Goal: Task Accomplishment & Management: Use online tool/utility

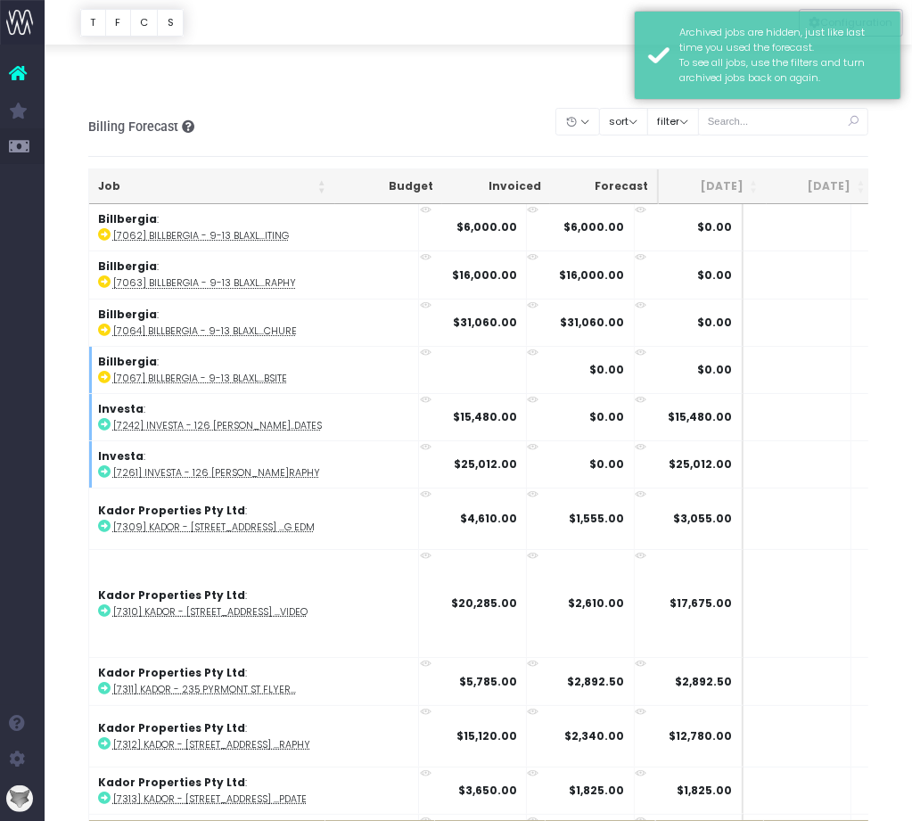
click at [589, 98] on div "Billing Forecast Overview of forecasted sales, cost and gross profit Clear Filt…" at bounding box center [478, 127] width 781 height 59
click at [600, 108] on button "button" at bounding box center [578, 122] width 45 height 28
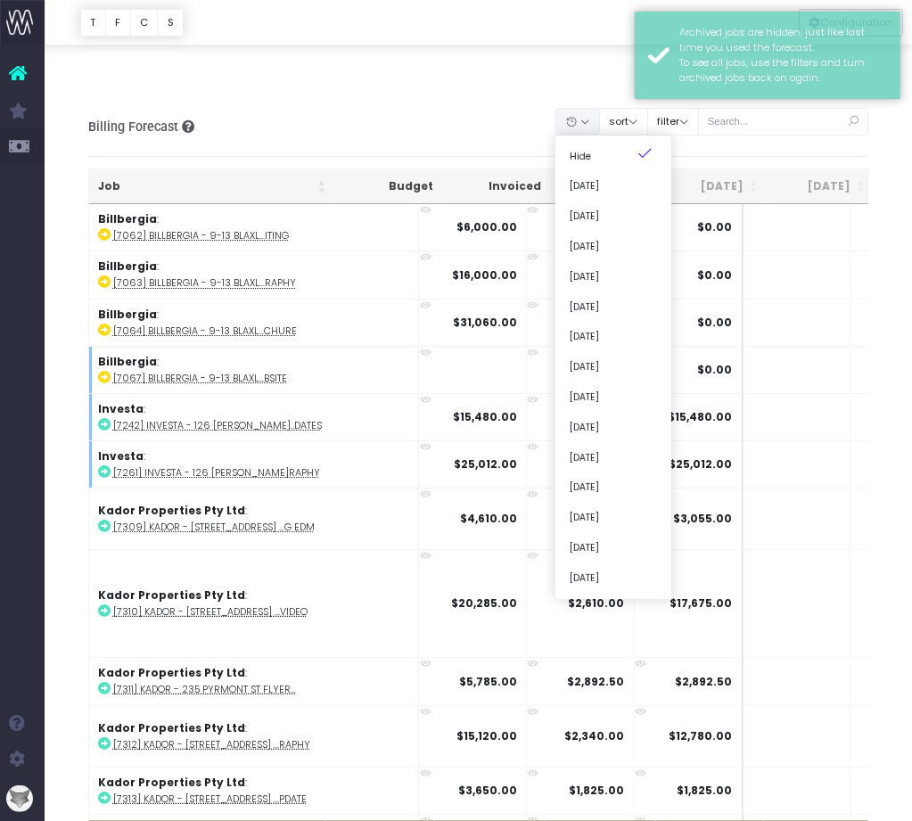
click at [582, 98] on div "Billing Forecast Overview of forecasted sales, cost and gross profit Clear Filt…" at bounding box center [478, 127] width 781 height 59
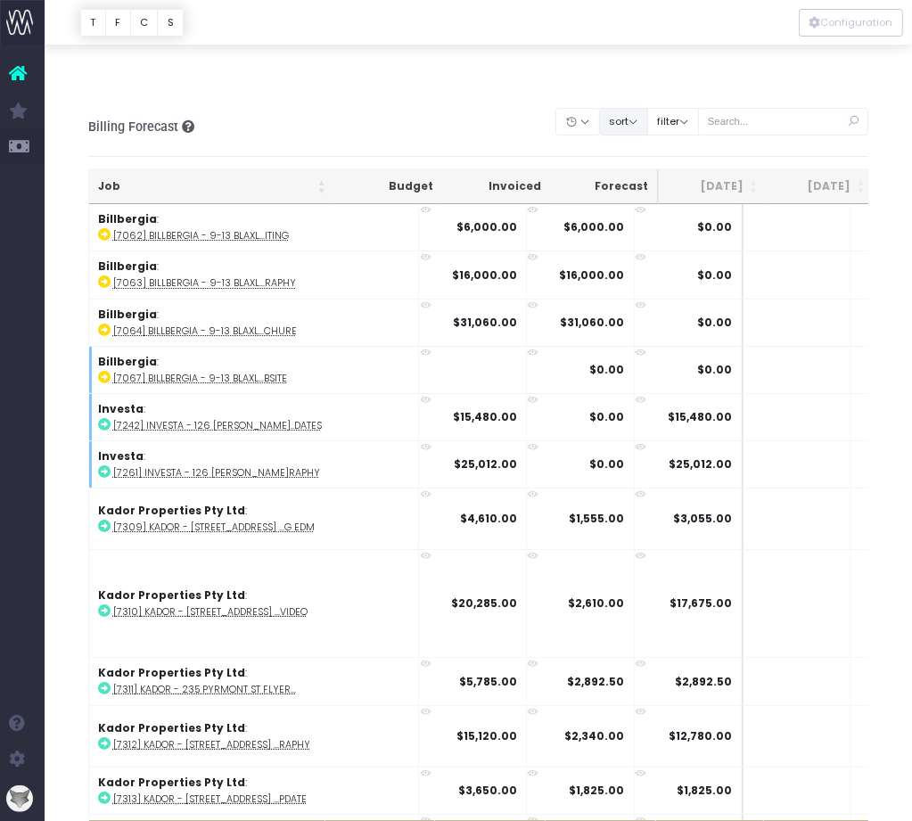
click at [648, 108] on button "sort" at bounding box center [623, 122] width 49 height 28
click at [667, 171] on link "Sort by Client Name Asc" at bounding box center [668, 186] width 139 height 30
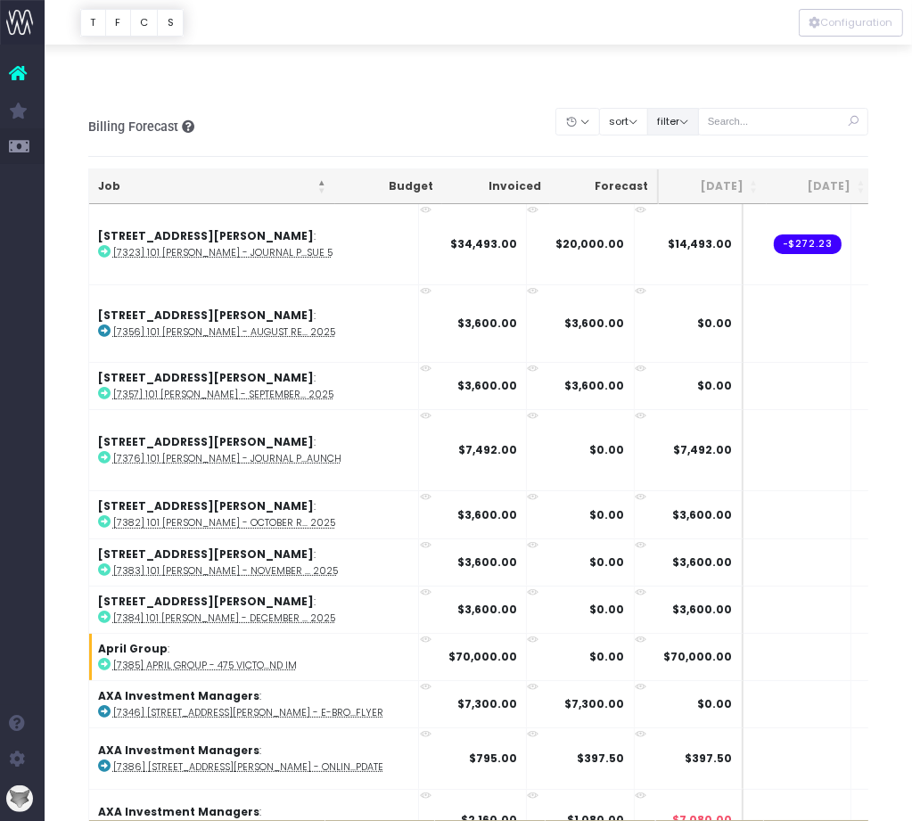
click at [699, 108] on button "filter" at bounding box center [673, 122] width 52 height 28
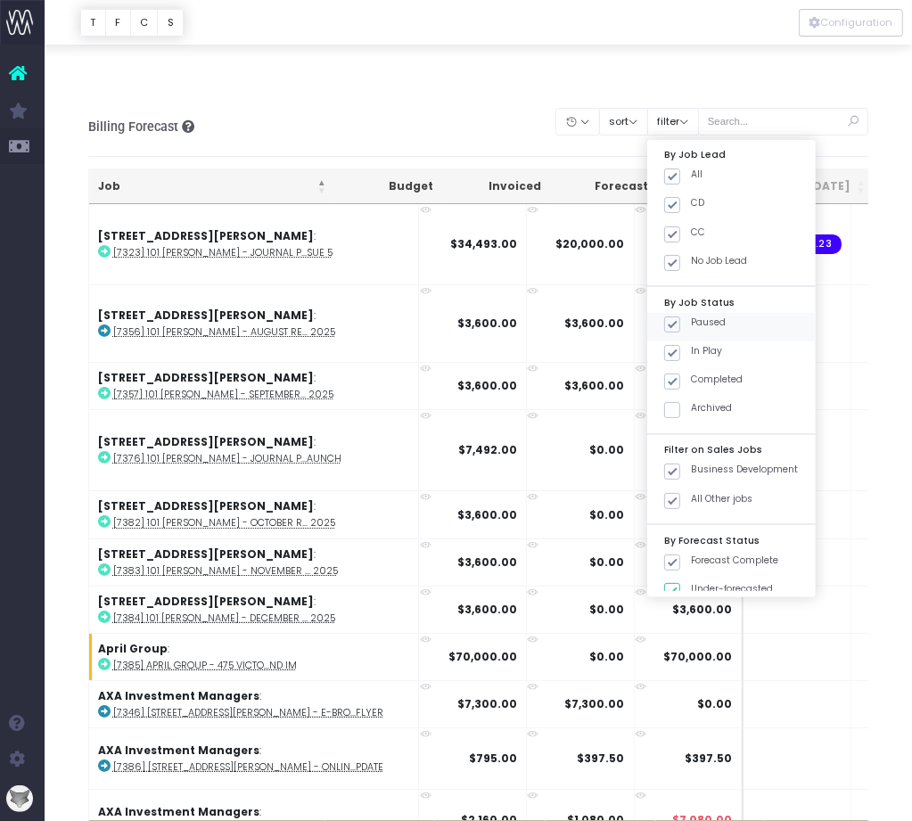
click at [680, 317] on span at bounding box center [672, 325] width 16 height 16
click at [703, 316] on input "Paused" at bounding box center [697, 322] width 12 height 12
checkbox input "false"
click at [714, 596] on button "Apply" at bounding box center [688, 610] width 54 height 29
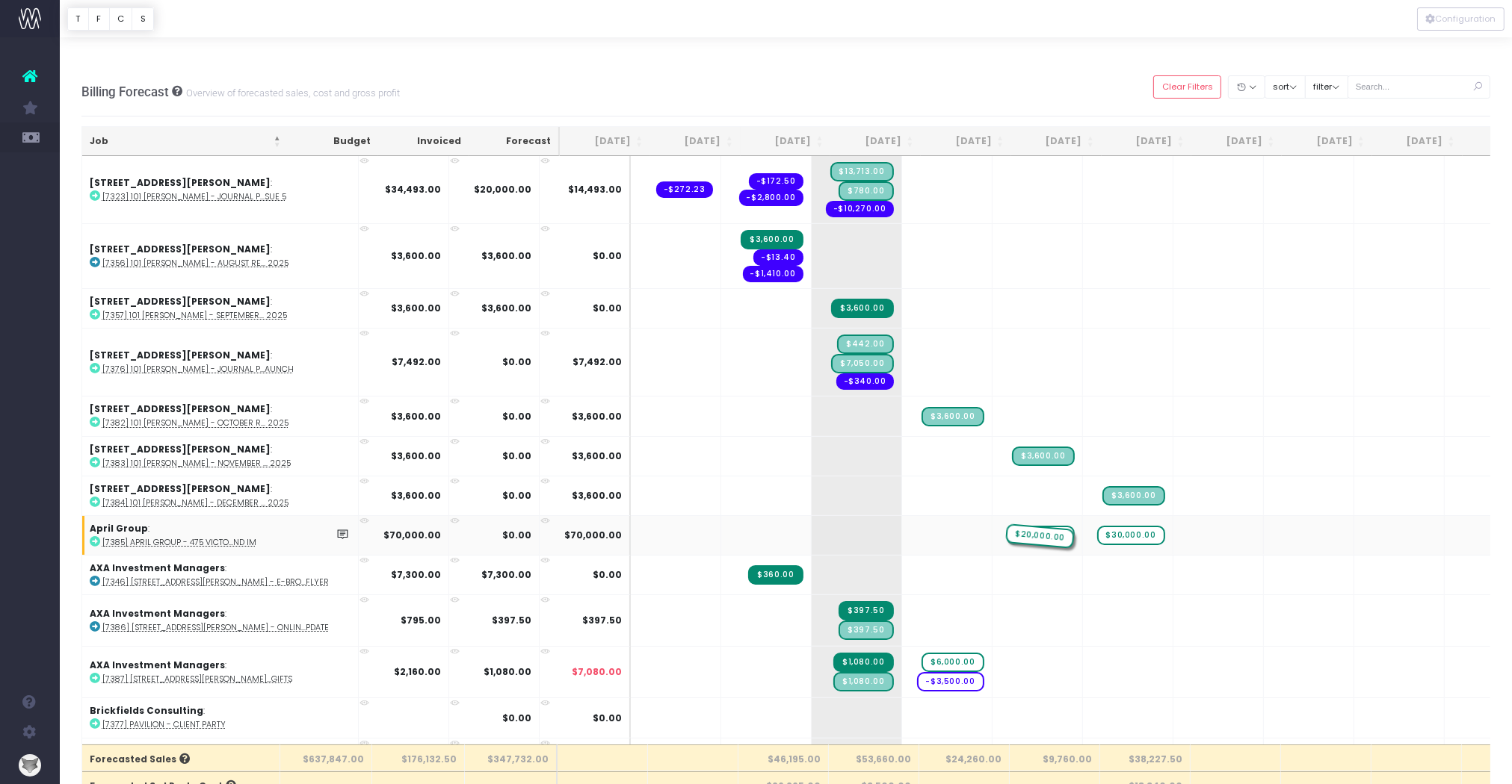
drag, startPoint x: 881, startPoint y: 498, endPoint x: 969, endPoint y: 497, distance: 88.0
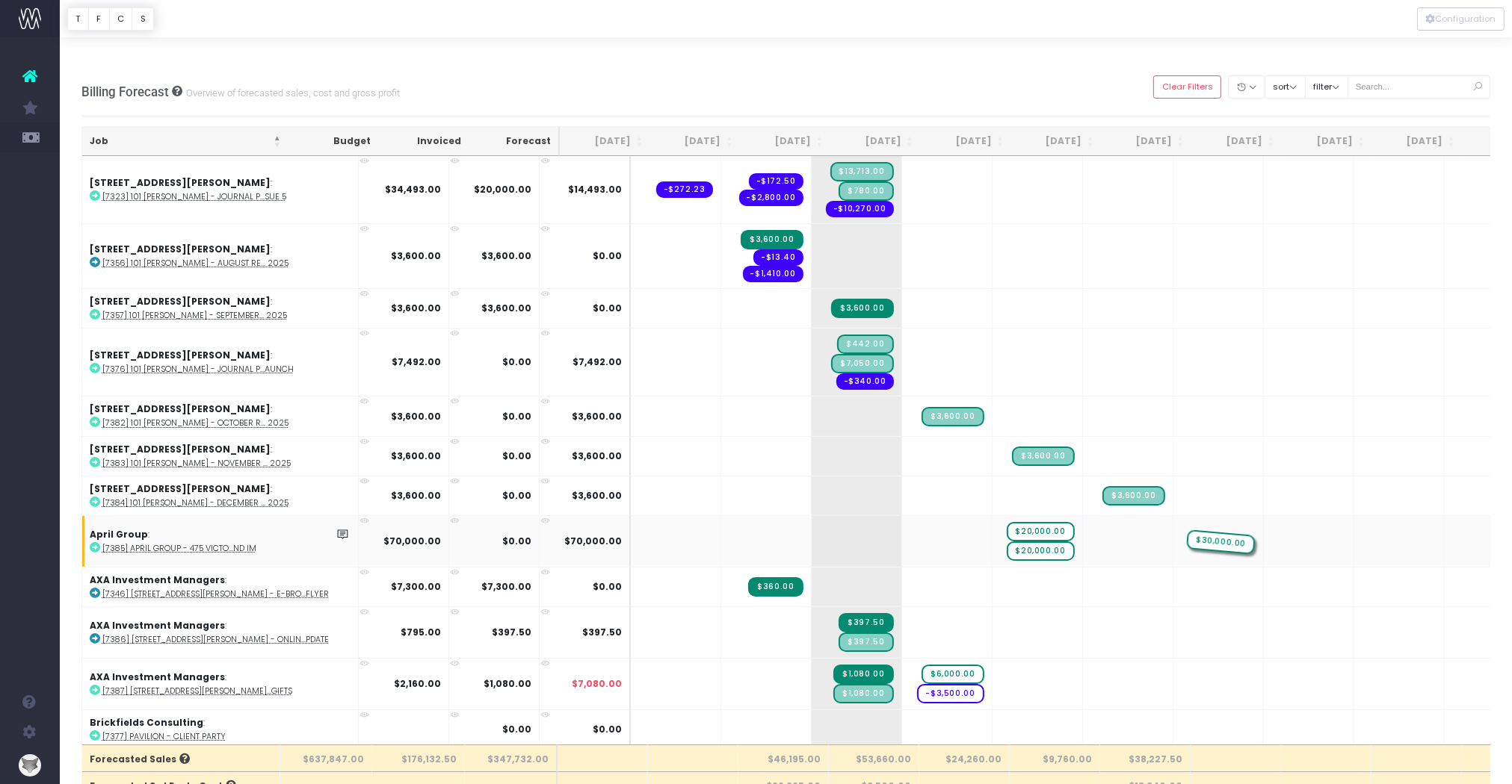
drag, startPoint x: 1079, startPoint y: 504, endPoint x: 1142, endPoint y: 503, distance: 63.0
drag, startPoint x: 971, startPoint y: 518, endPoint x: 1034, endPoint y: 512, distance: 63.3
